Goal: Use online tool/utility: Utilize a website feature to perform a specific function

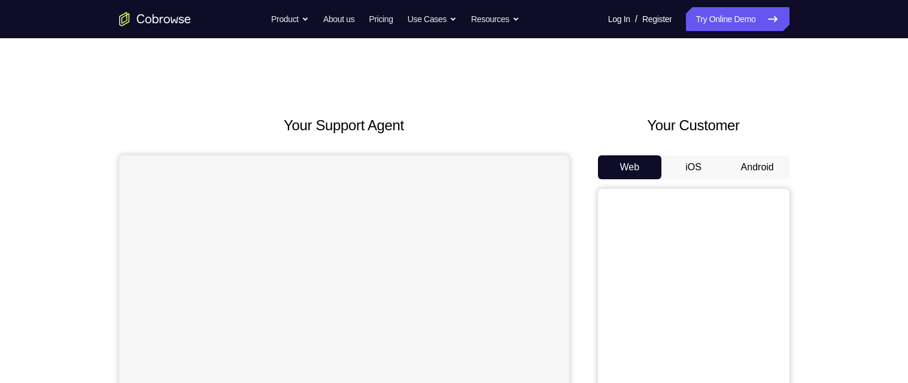
click at [742, 163] on button "Android" at bounding box center [757, 168] width 64 height 24
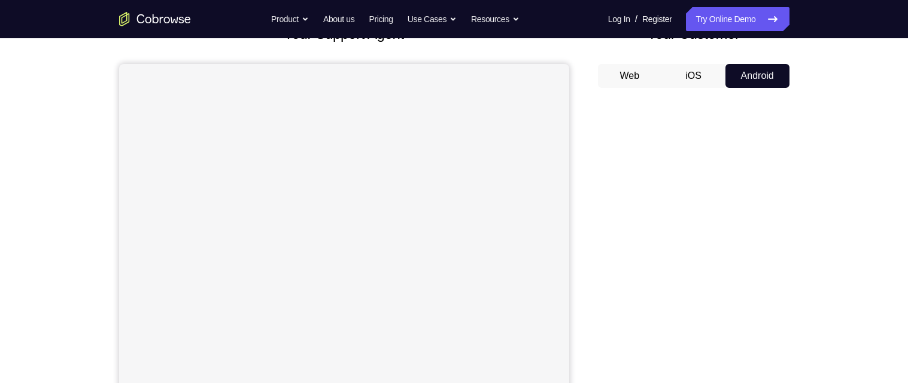
scroll to position [87, 0]
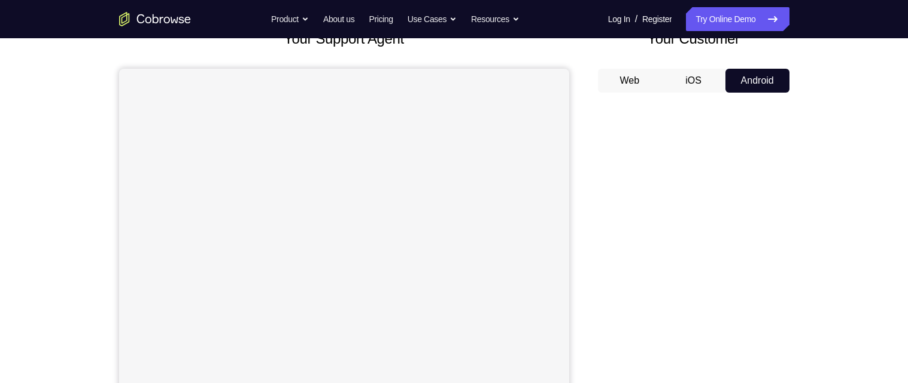
click at [584, 133] on div "Your Support Agent Your Customer Web iOS Android" at bounding box center [454, 249] width 670 height 442
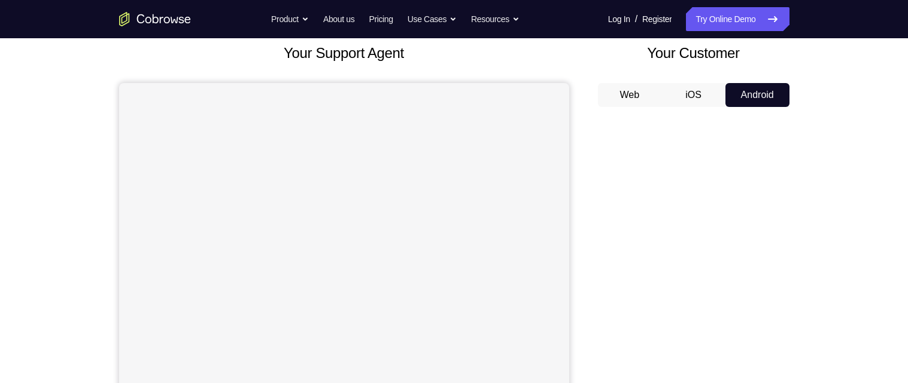
scroll to position [70, 0]
